Goal: Task Accomplishment & Management: Manage account settings

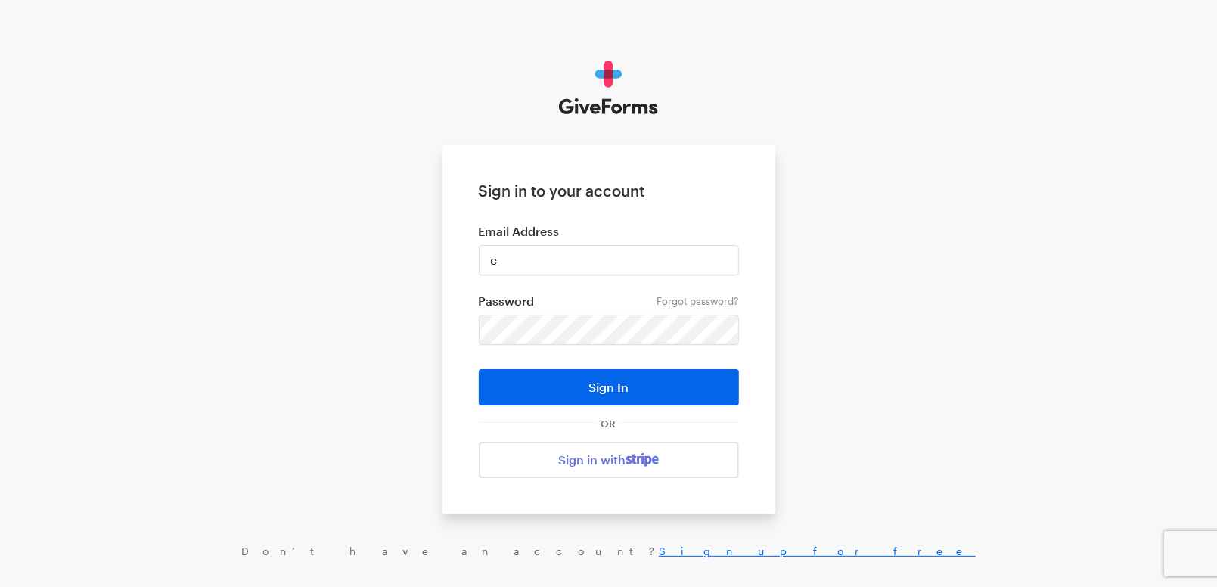
type input "cmacaraeg@brightfocus.org"
click at [479, 369] on button "Sign In" at bounding box center [609, 387] width 260 height 36
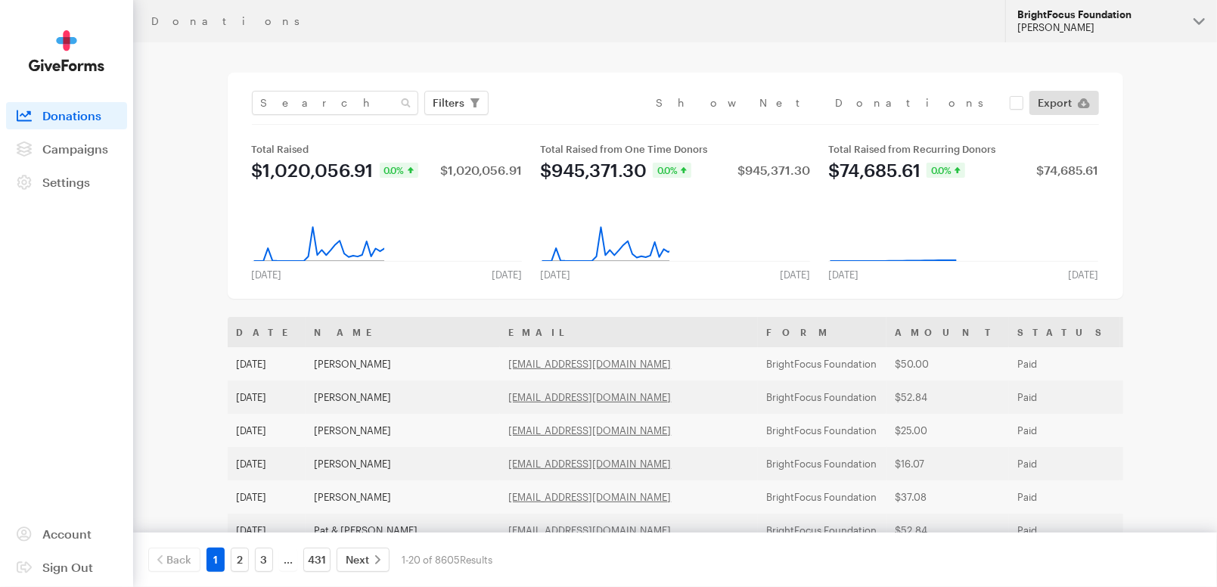
click at [1066, 19] on div "BrightFocus Foundation" at bounding box center [1099, 14] width 164 height 13
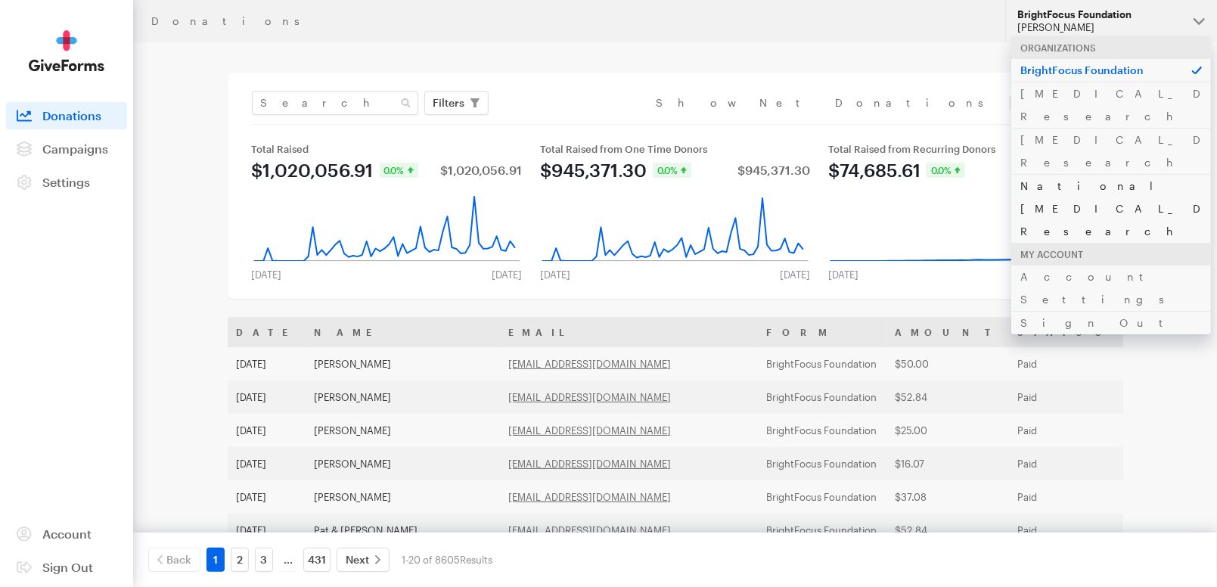
click at [1075, 174] on link "National [MEDICAL_DATA] Research" at bounding box center [1111, 208] width 200 height 69
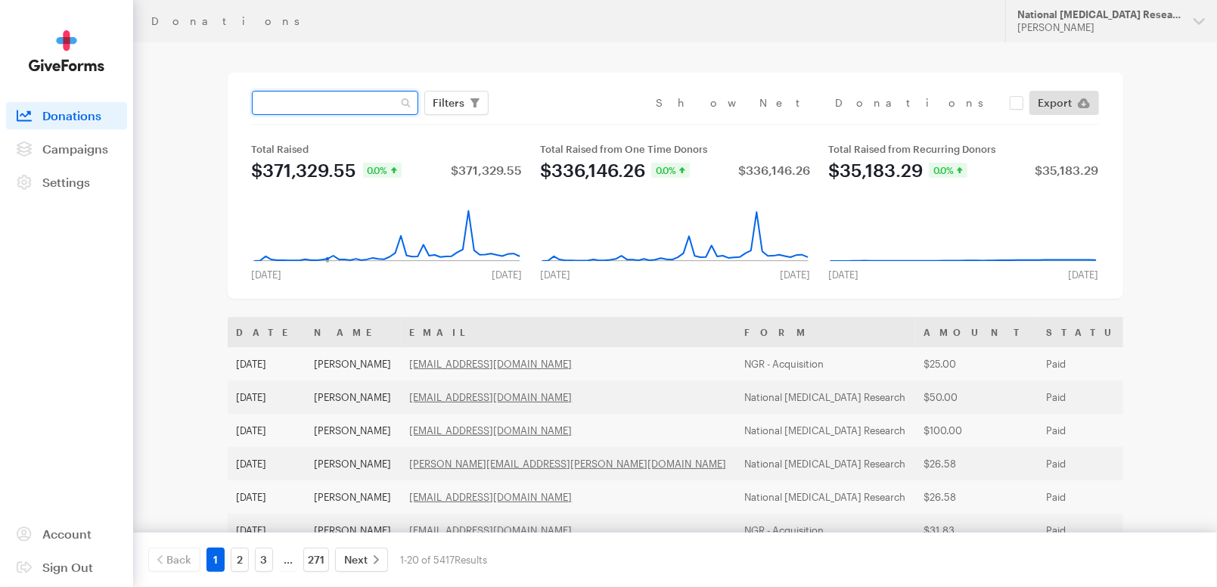
click at [329, 104] on input "text" at bounding box center [335, 103] width 166 height 24
paste input "[EMAIL_ADDRESS][DOMAIN_NAME]"
type input "[EMAIL_ADDRESS][DOMAIN_NAME]"
click at [563, 123] on button "Apply" at bounding box center [587, 135] width 48 height 24
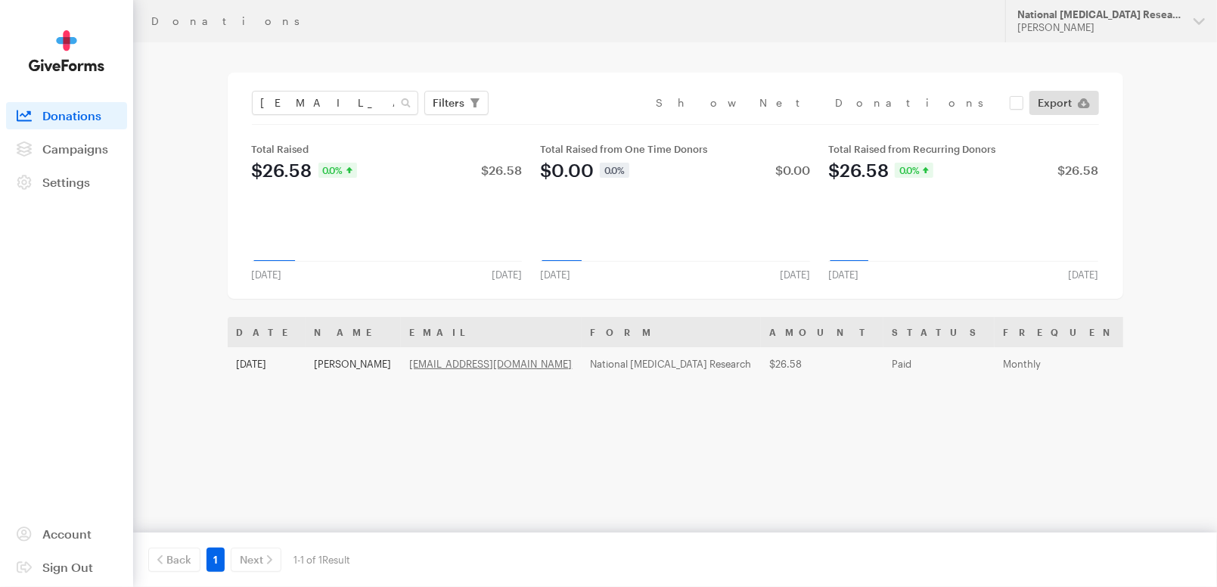
click at [654, 331] on th "Form" at bounding box center [671, 332] width 179 height 30
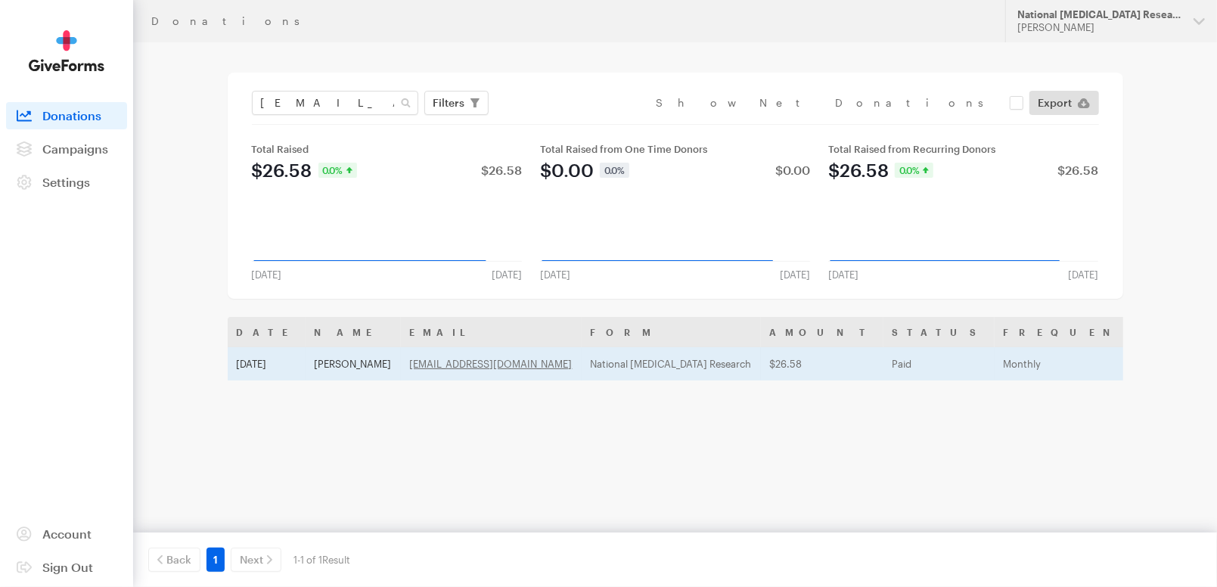
click at [644, 362] on td "National [MEDICAL_DATA] Research" at bounding box center [671, 363] width 179 height 33
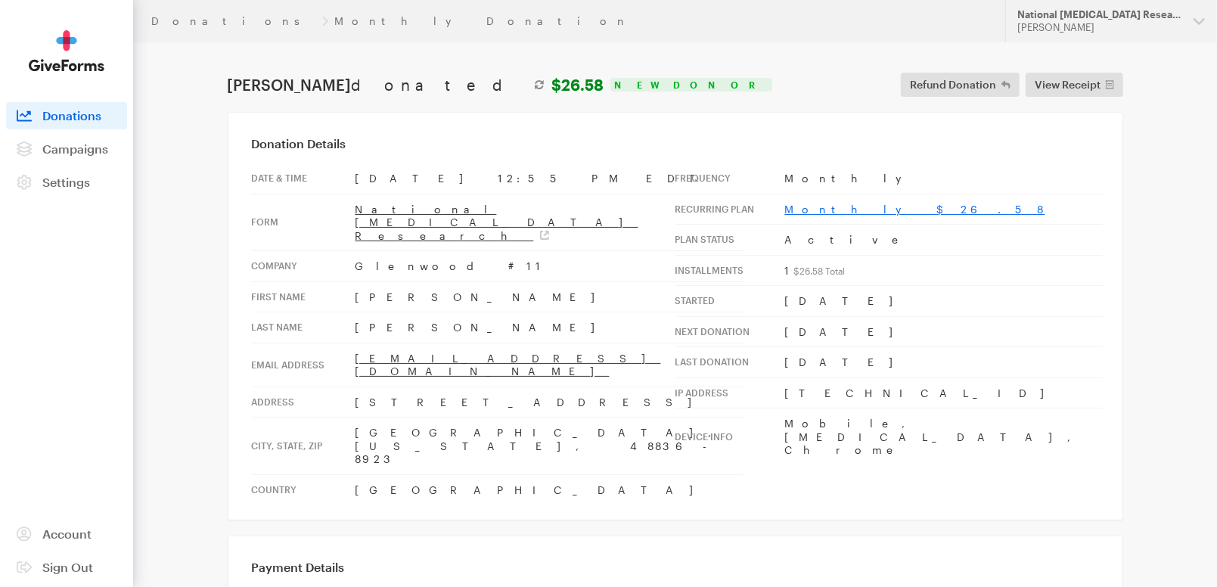
click at [818, 207] on link "Monthly $26.58" at bounding box center [915, 209] width 260 height 13
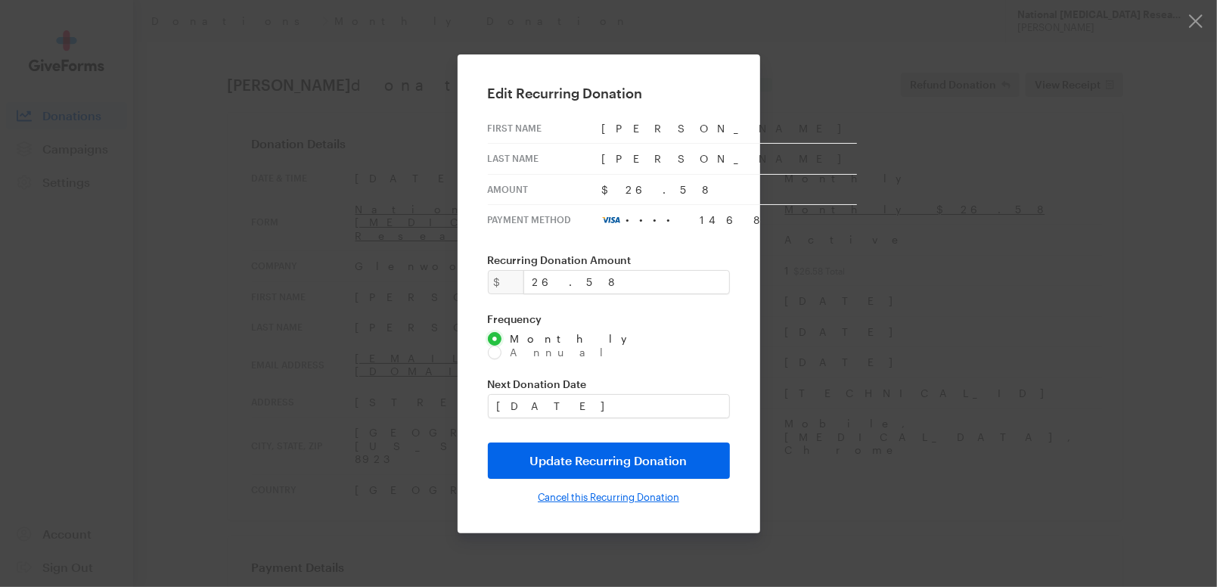
click at [598, 491] on input "Cancel this Recurring Donation" at bounding box center [608, 497] width 141 height 12
